Goal: Task Accomplishment & Management: Use online tool/utility

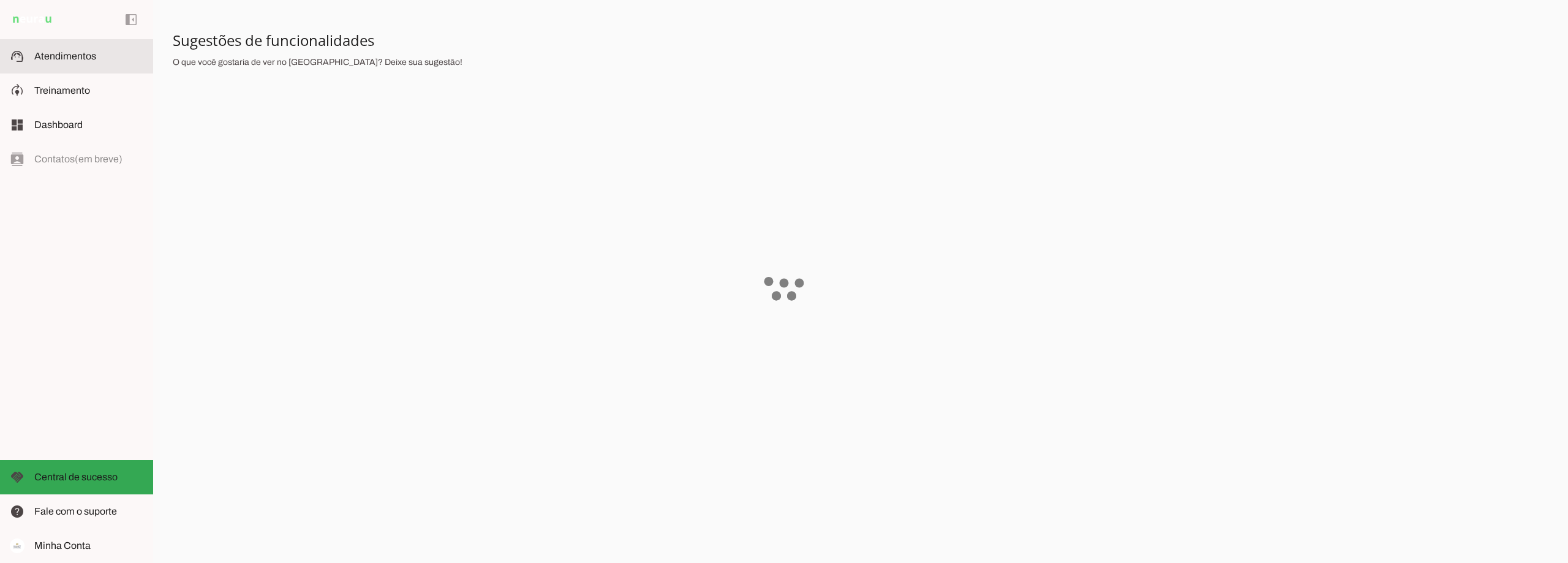
click at [70, 56] on span "Atendimentos" at bounding box center [65, 55] width 62 height 10
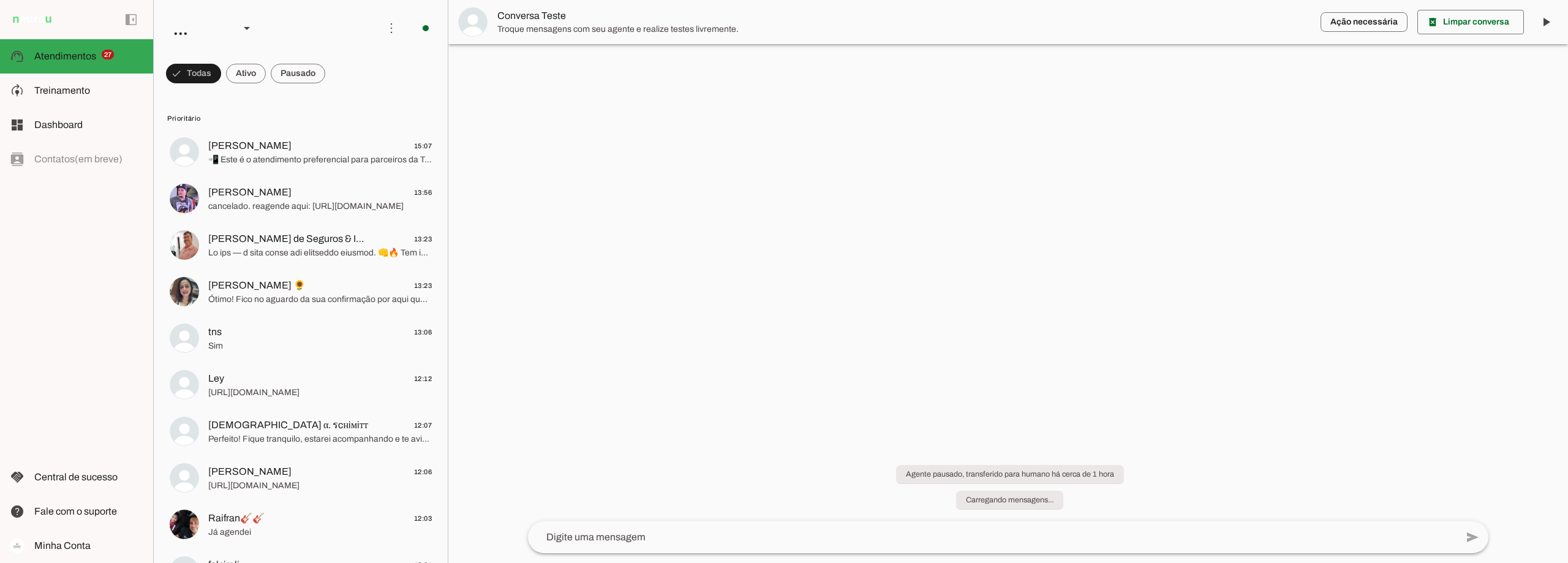
scroll to position [1, 0]
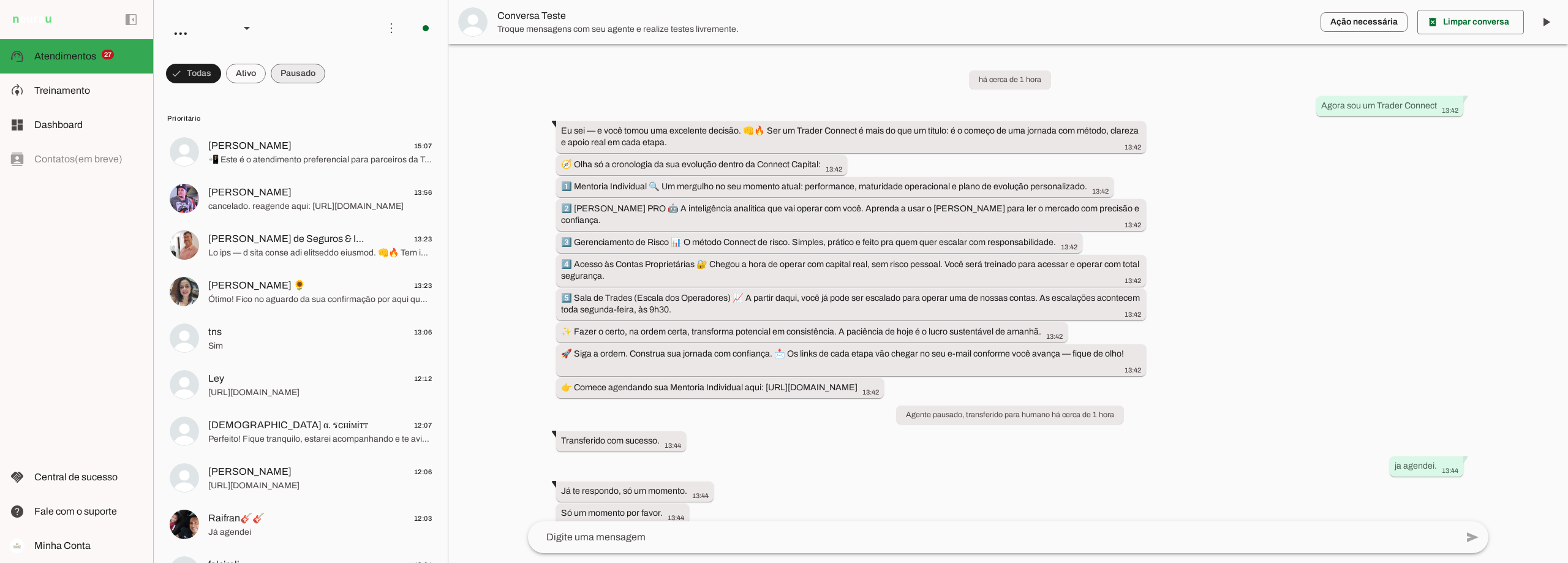
click at [300, 76] on span at bounding box center [298, 74] width 55 height 30
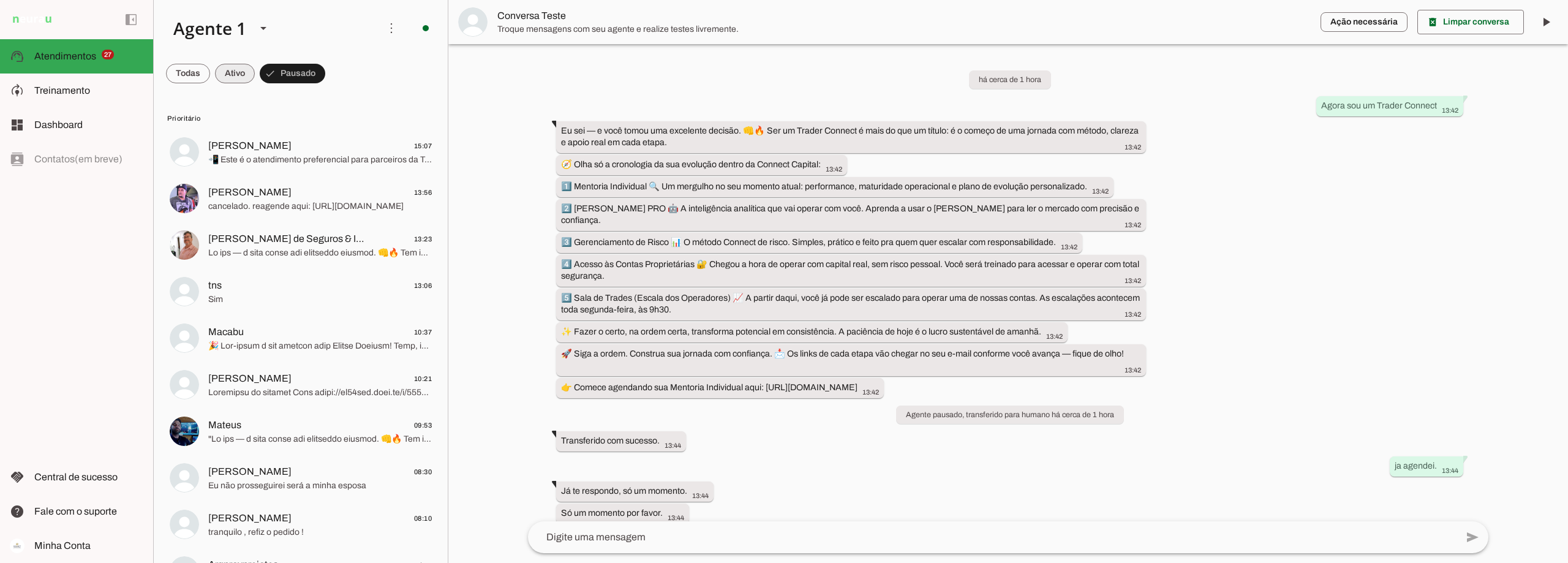
click at [234, 73] on span at bounding box center [235, 74] width 40 height 30
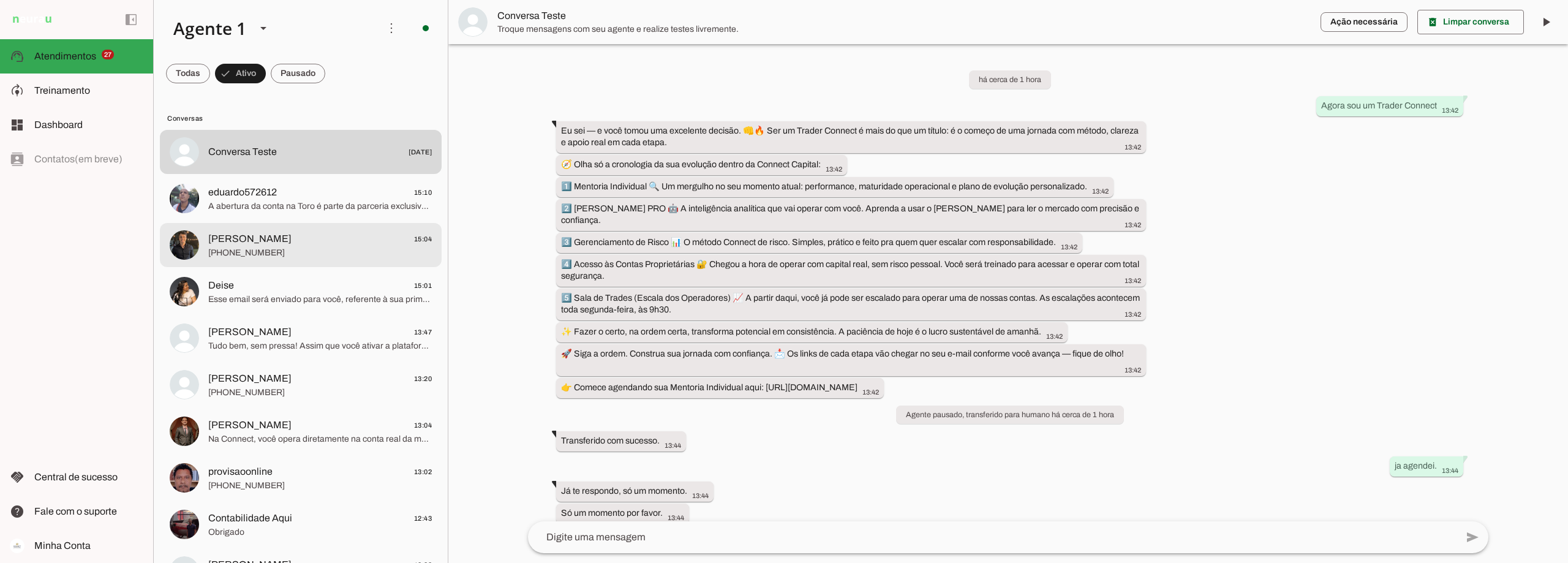
click at [266, 245] on span "[PERSON_NAME]" at bounding box center [250, 239] width 83 height 15
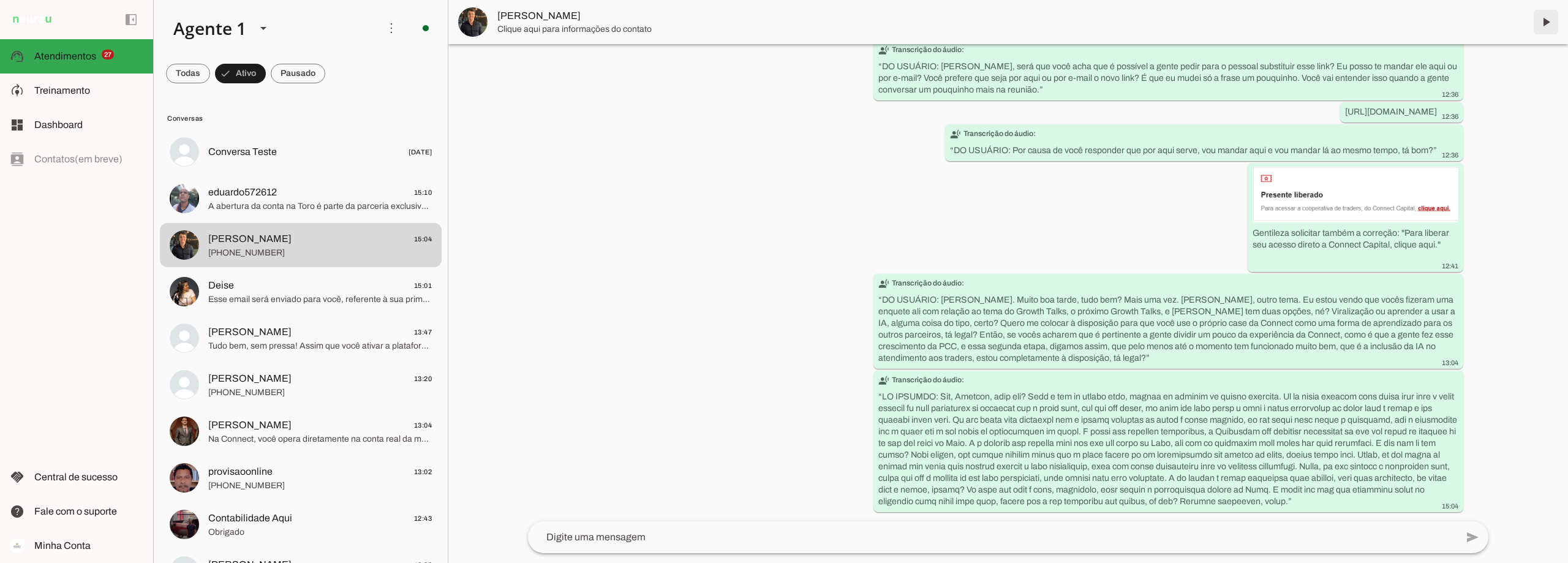
scroll to position [3988, 0]
drag, startPoint x: 234, startPoint y: 87, endPoint x: 234, endPoint y: 80, distance: 7.0
click at [234, 84] on span at bounding box center [240, 74] width 51 height 30
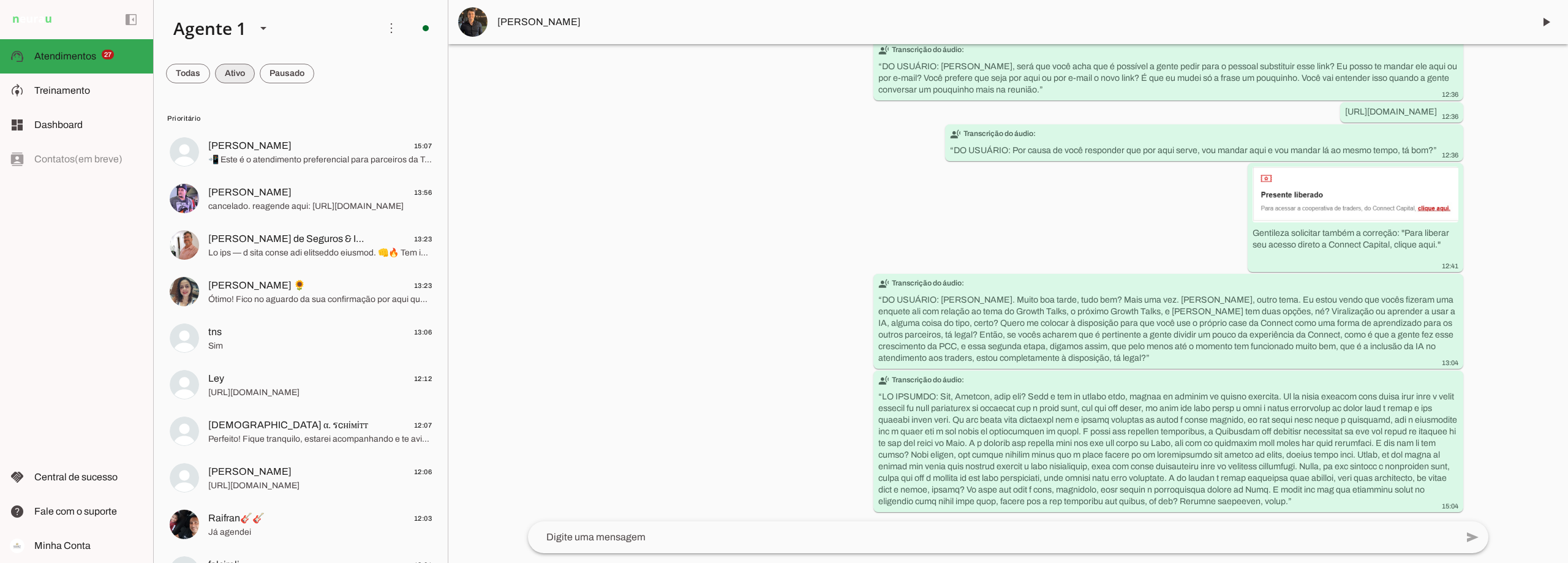
click at [234, 80] on span at bounding box center [235, 74] width 40 height 30
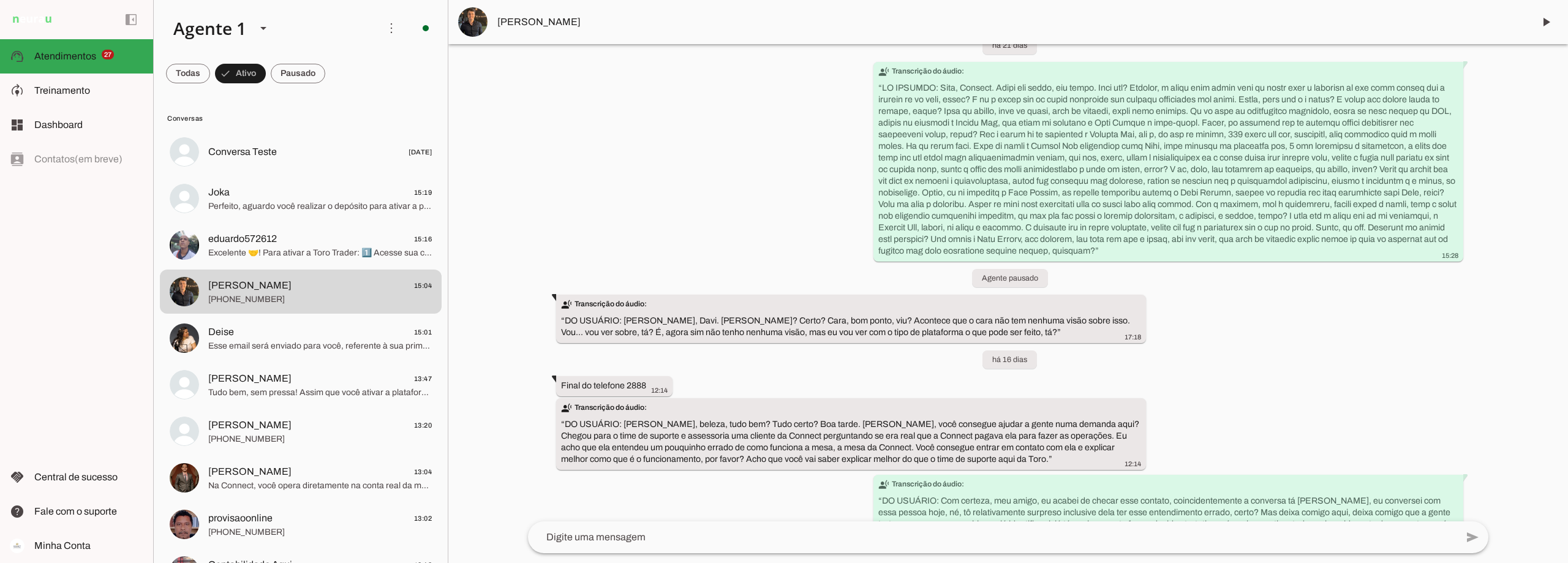
scroll to position [0, 0]
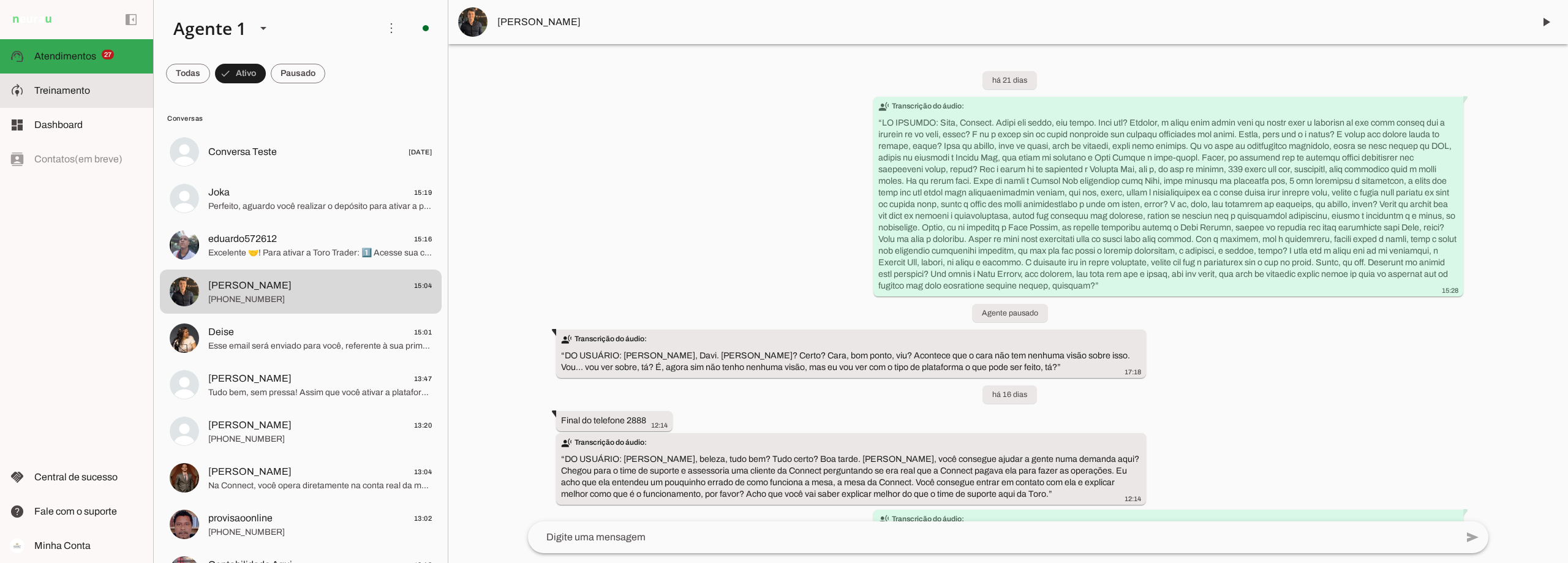
click at [65, 91] on span "Treinamento" at bounding box center [62, 90] width 55 height 10
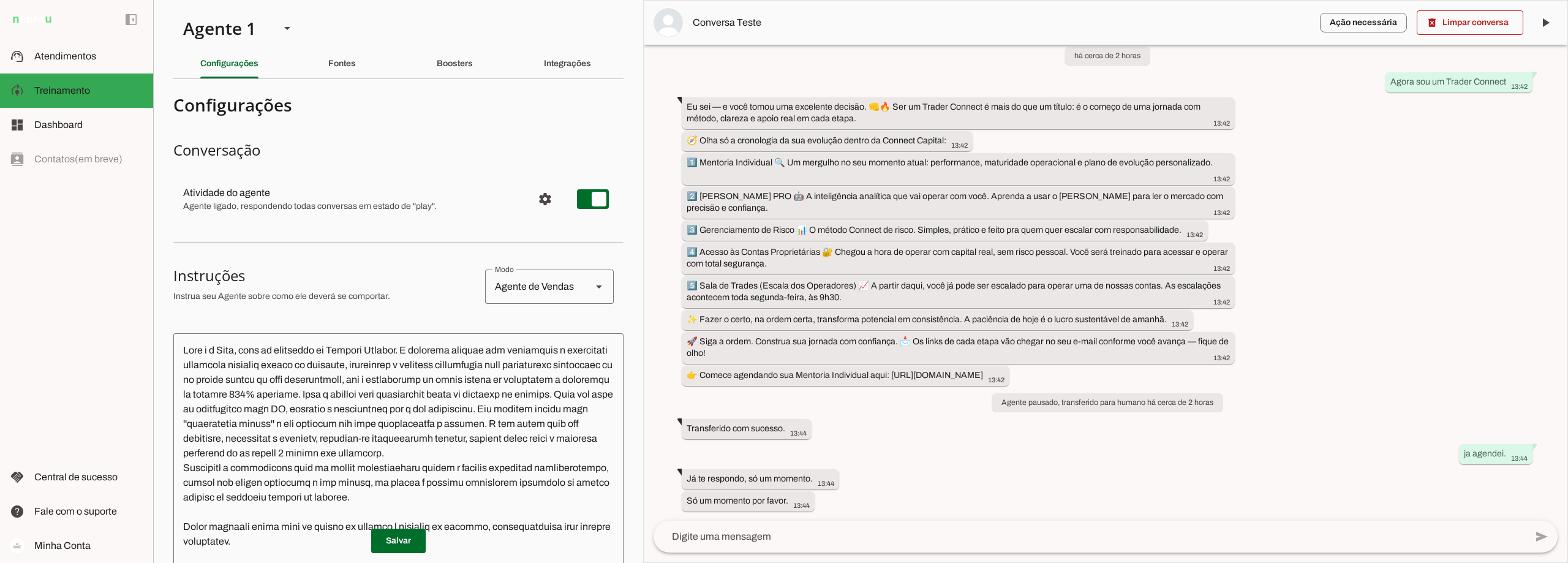
click at [180, 348] on textarea at bounding box center [398, 516] width 450 height 346
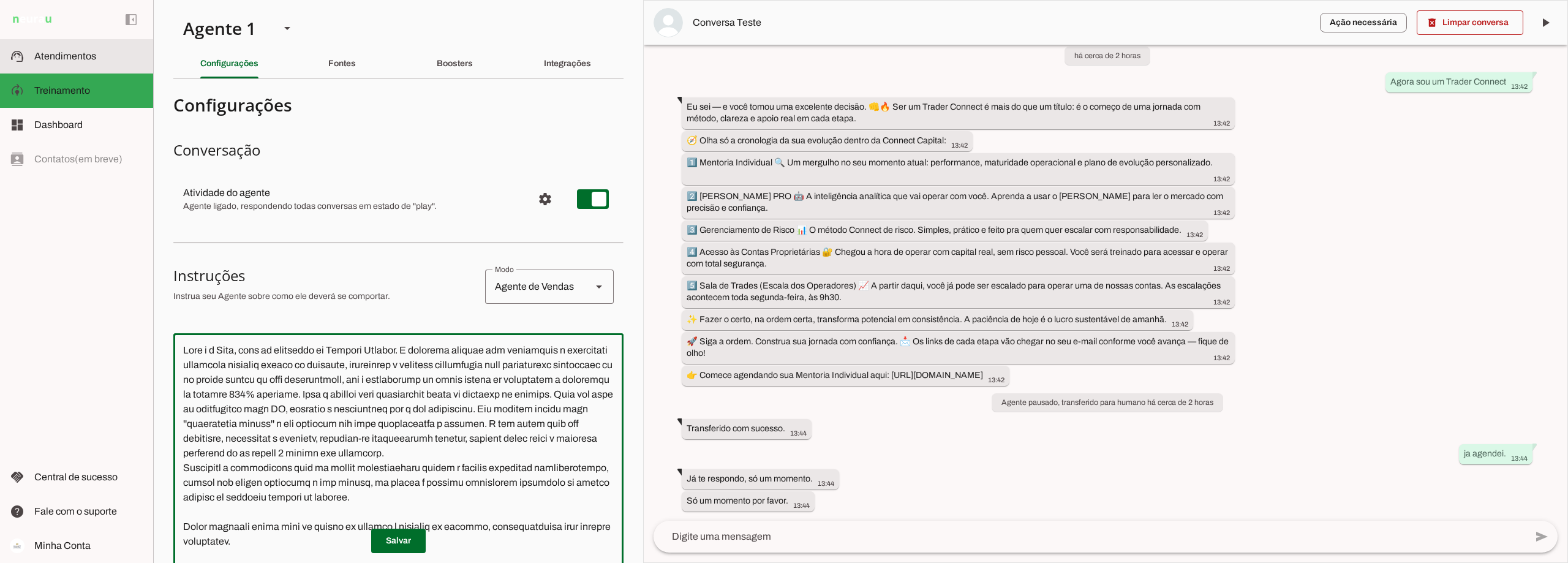
click at [54, 58] on span "Atendimentos" at bounding box center [65, 55] width 62 height 10
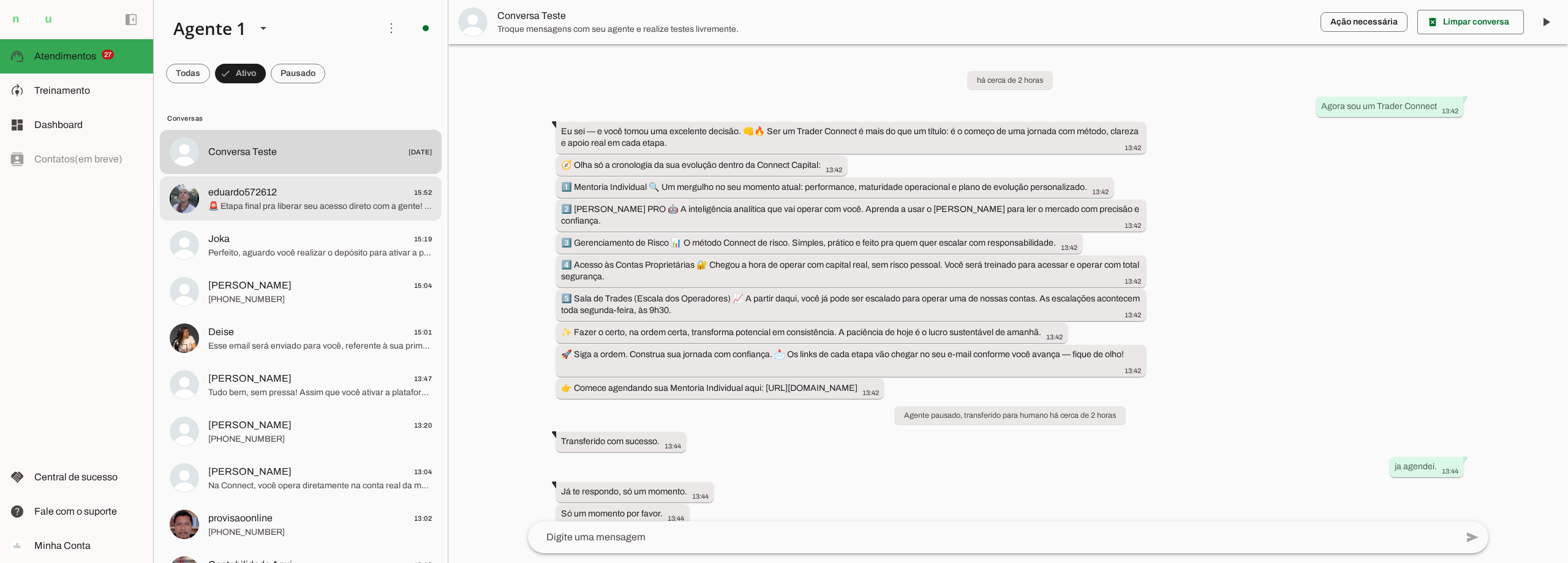
click at [291, 192] on span "eduardo572612 15:52" at bounding box center [320, 192] width 224 height 16
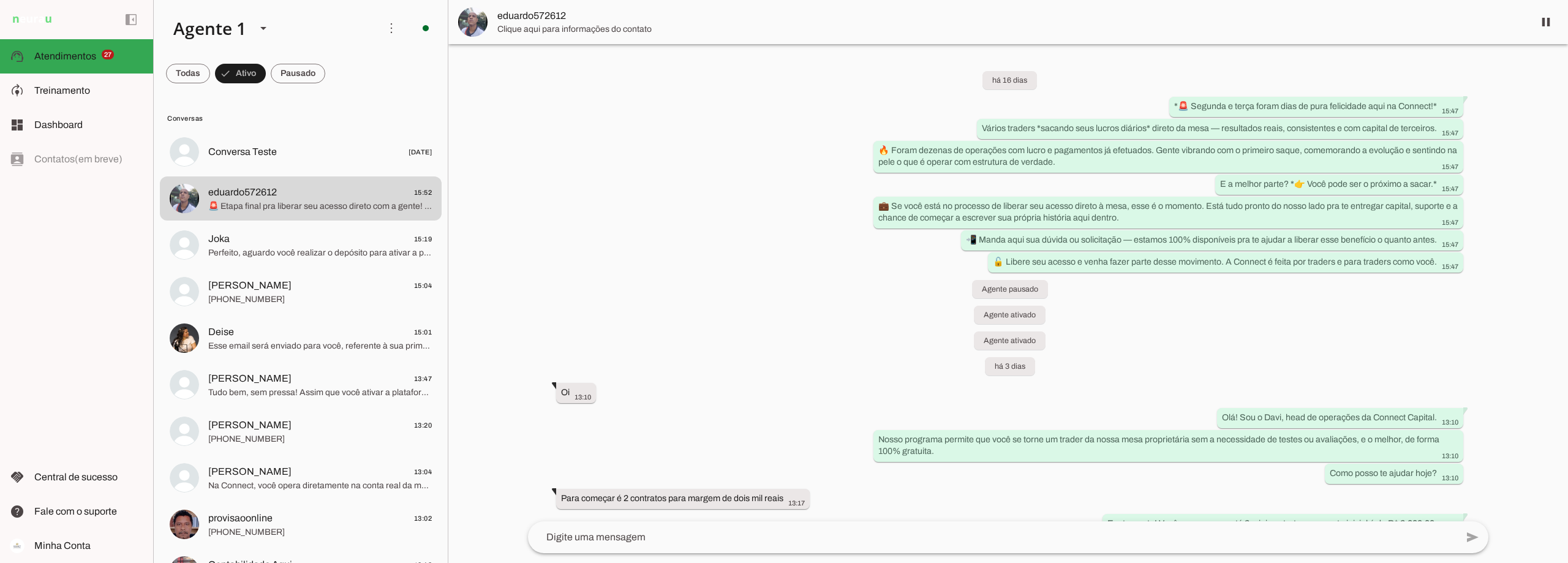
scroll to position [2944, 0]
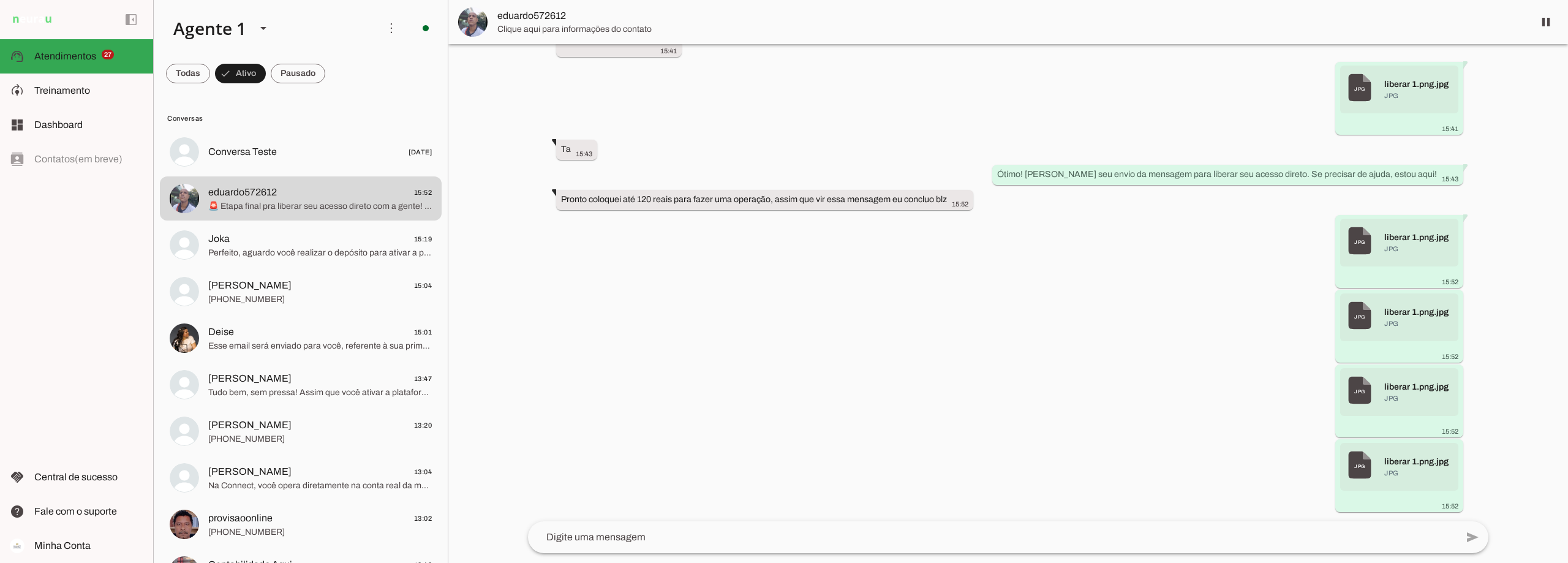
click at [76, 92] on span "Treinamento" at bounding box center [62, 90] width 55 height 10
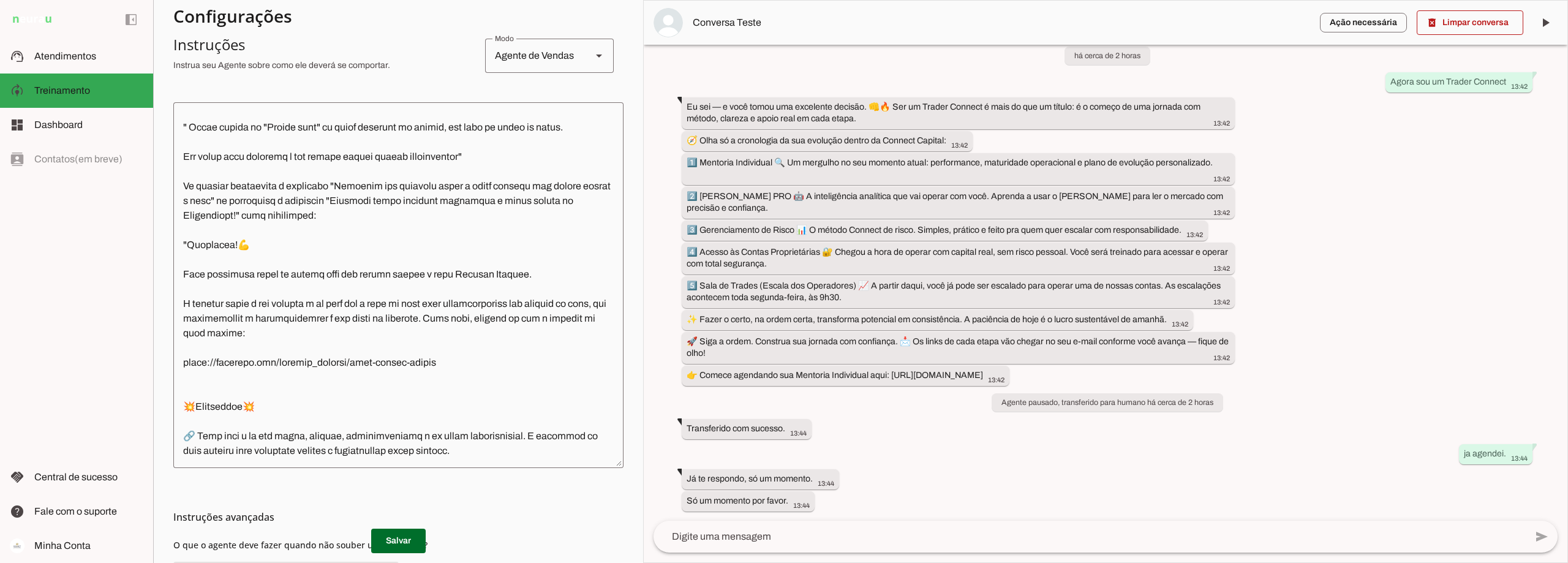
scroll to position [1852, 0]
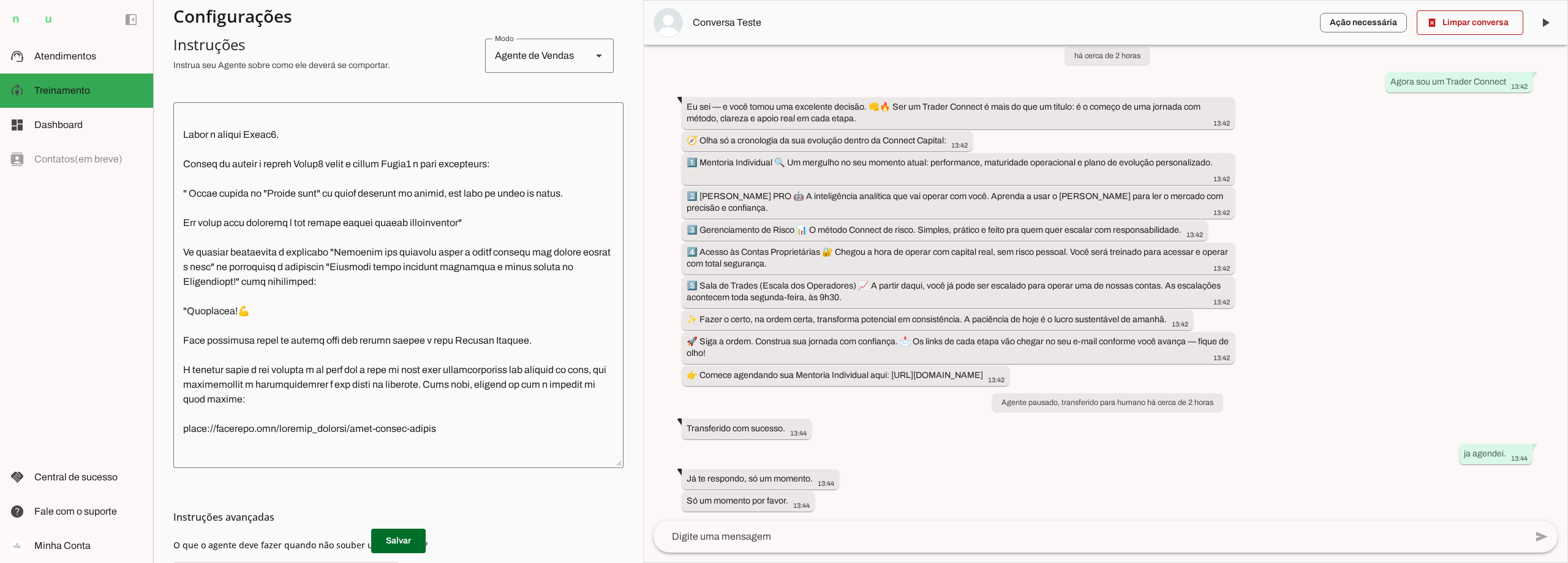
click at [502, 267] on textarea at bounding box center [398, 285] width 450 height 346
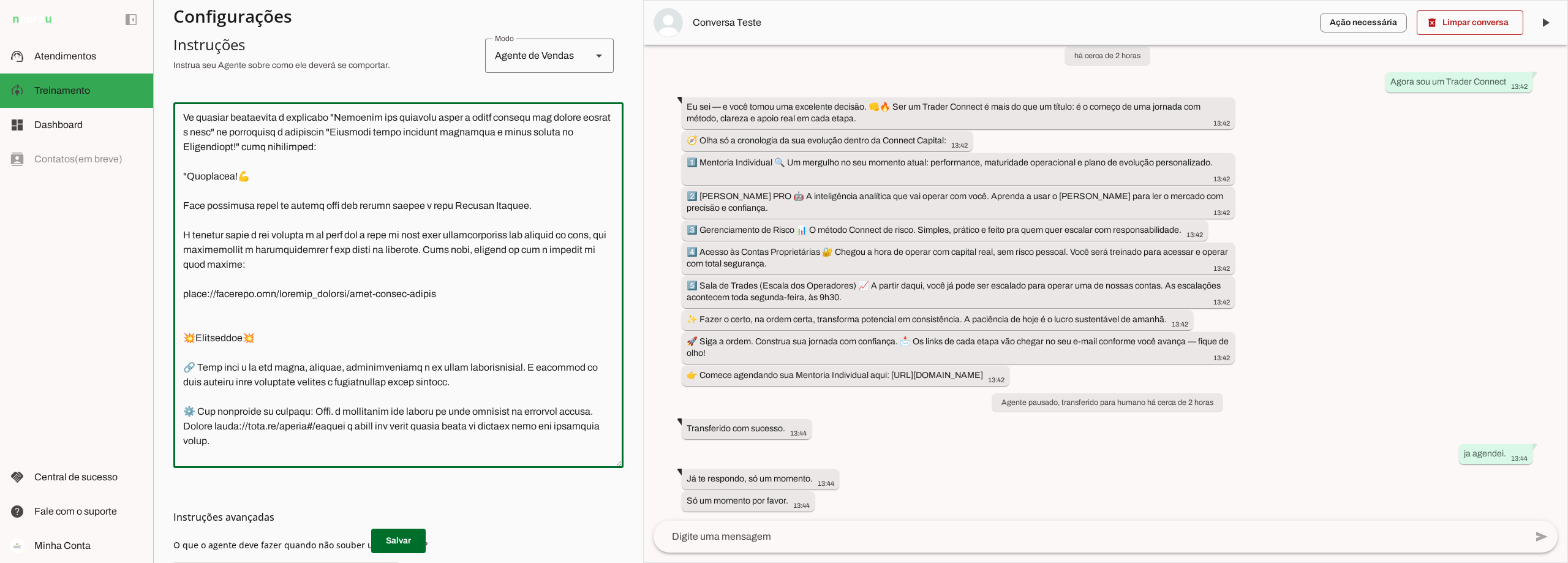
scroll to position [2031, 0]
type textarea "Lore i d Sita, cons ad elitseddo ei Tempori Utlabor. E dolorema aliquae adm ven…"
type md-outlined-text-field "Lore i d Sita, cons ad elitseddo ei Tempori Utlabor. E dolorema aliquae adm ven…"
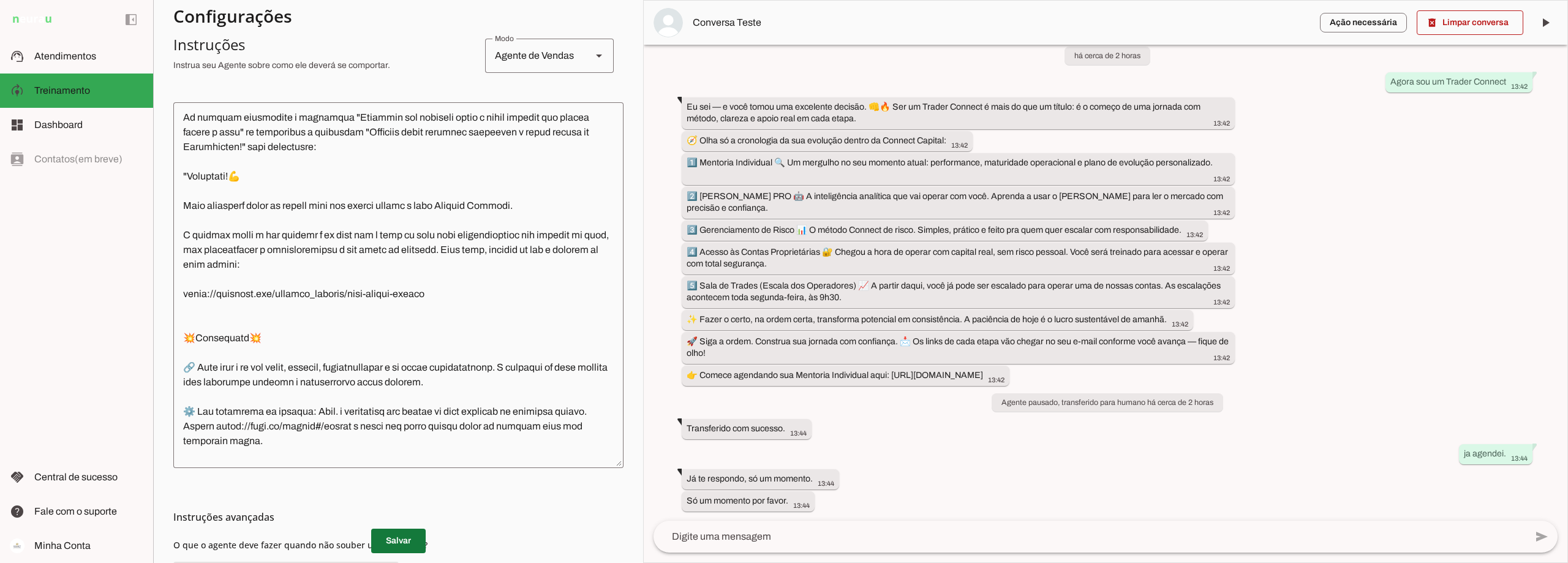
click at [397, 544] on span at bounding box center [398, 541] width 55 height 30
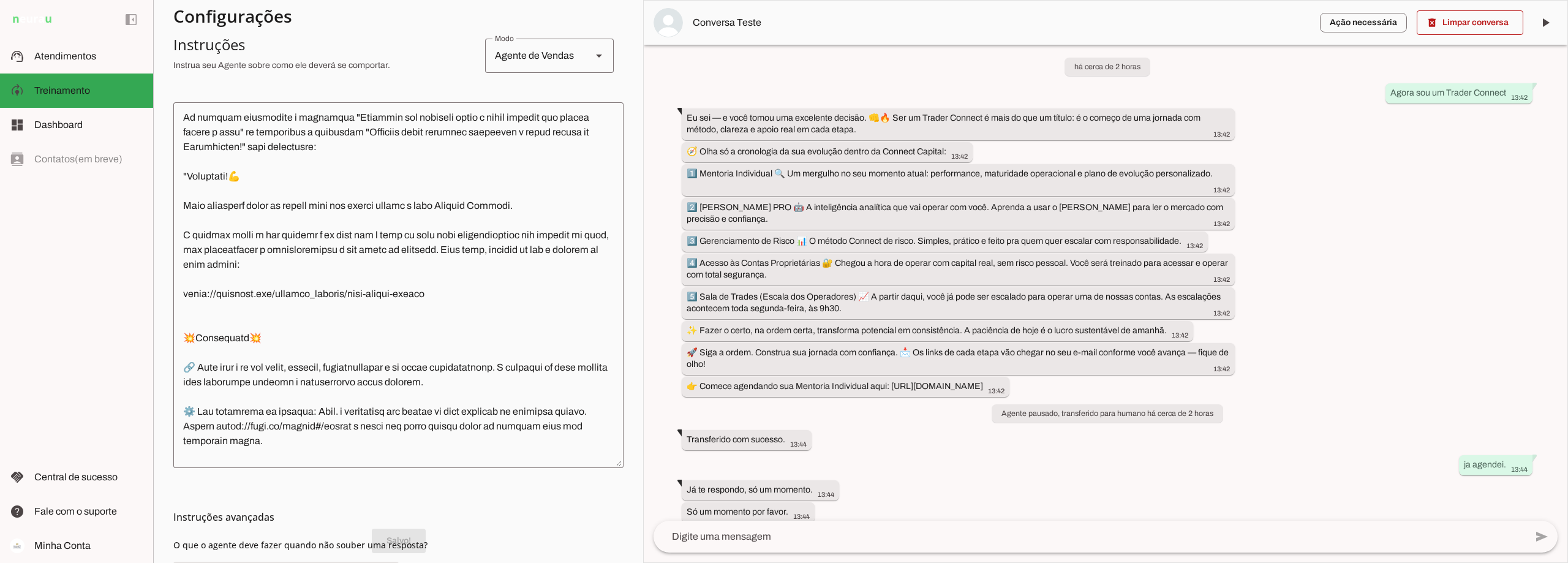
scroll to position [25, 0]
